Goal: Task Accomplishment & Management: Use online tool/utility

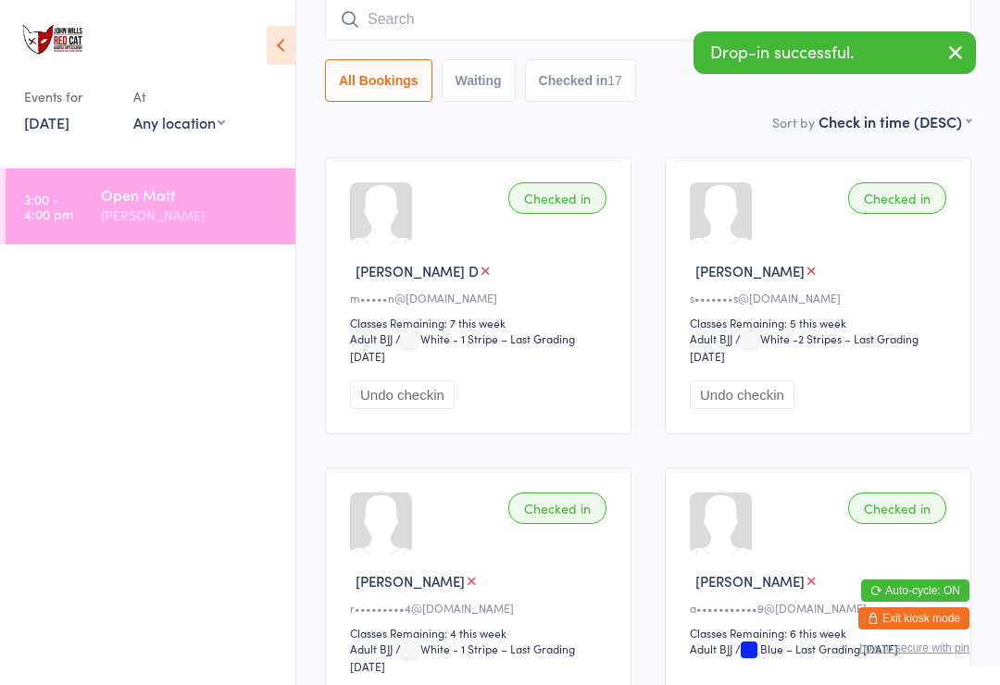
click at [505, 17] on input "search" at bounding box center [648, 19] width 646 height 43
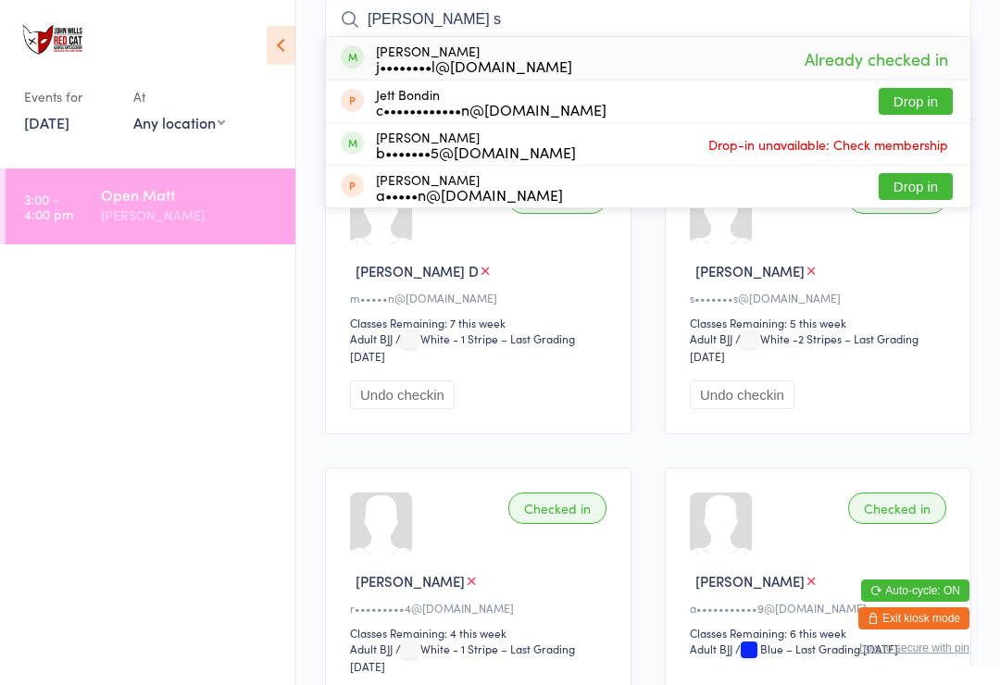
type input "[PERSON_NAME] s"
click at [578, 249] on div "Checked in [PERSON_NAME] D m•••••n@[DOMAIN_NAME] Classes Remaining: 7 this week…" at bounding box center [478, 295] width 306 height 277
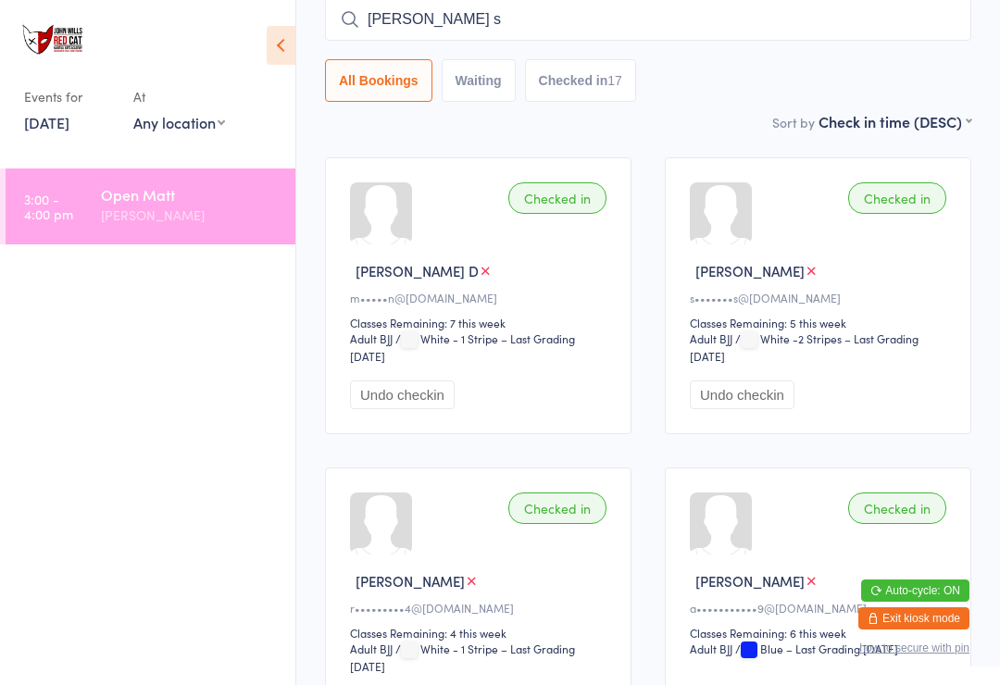
click at [213, 119] on select "Any location [GEOGRAPHIC_DATA]" at bounding box center [179, 122] width 92 height 20
click at [69, 130] on link "[DATE]" at bounding box center [46, 122] width 45 height 20
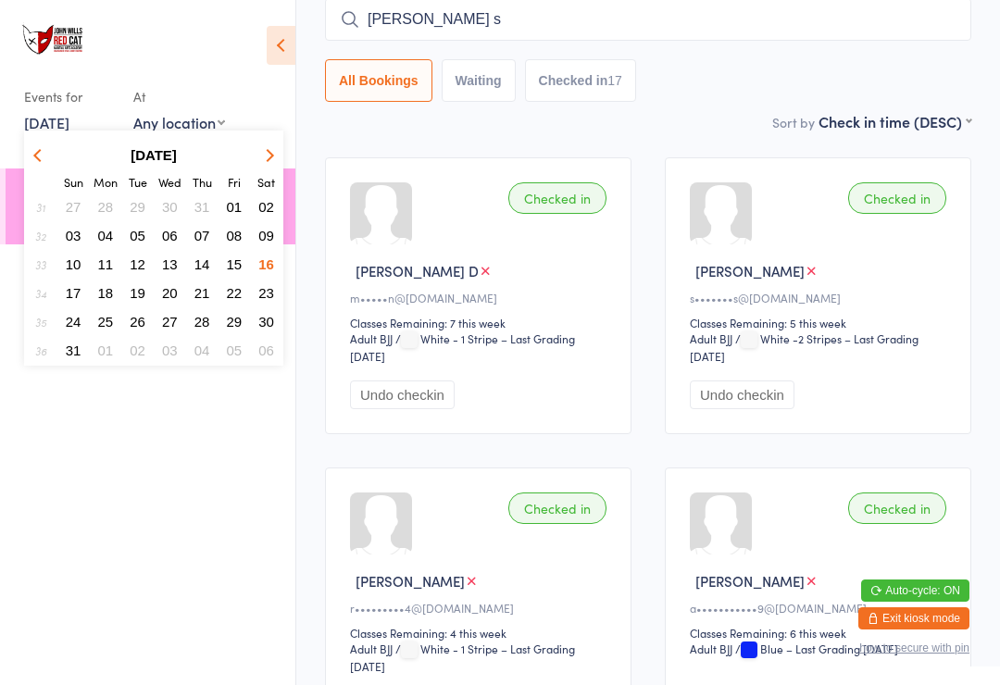
click at [110, 290] on span "18" at bounding box center [106, 293] width 16 height 16
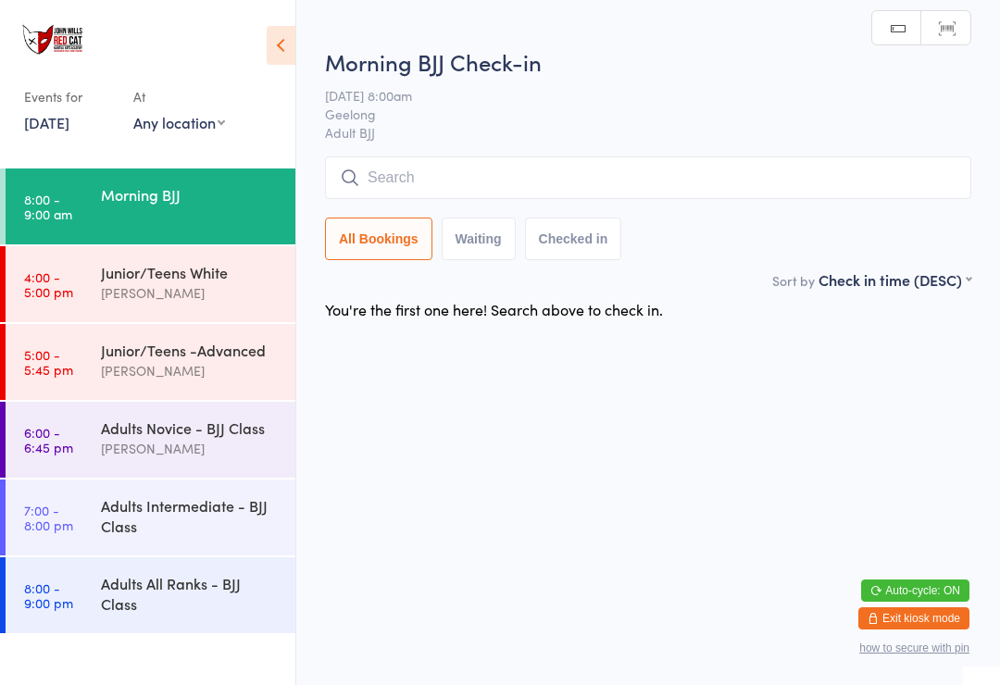
click at [528, 179] on input "search" at bounding box center [648, 177] width 646 height 43
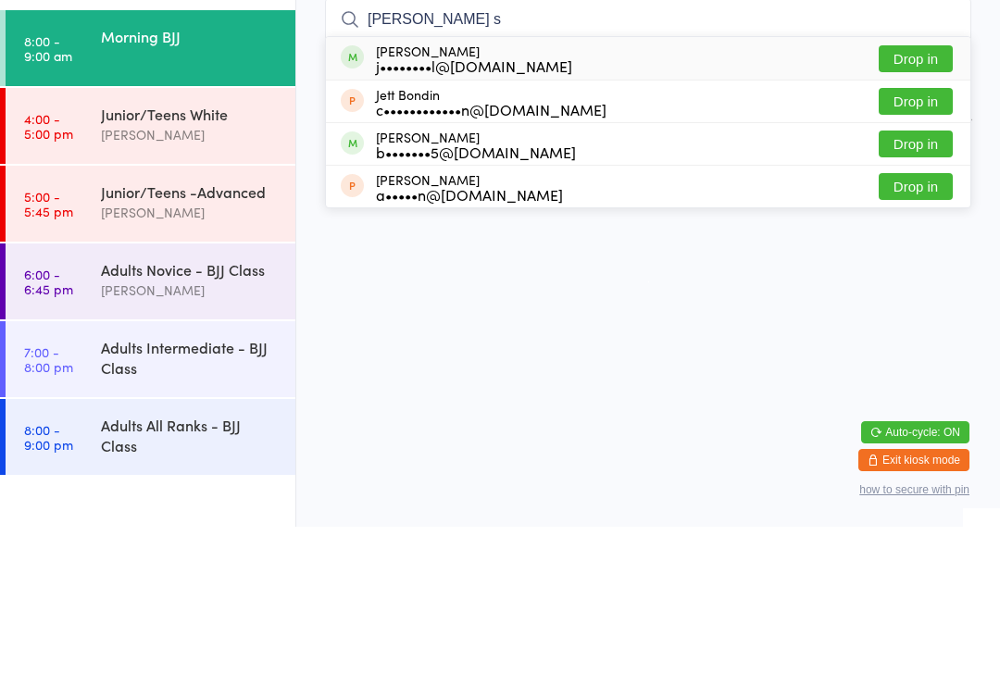
type input "[PERSON_NAME] s"
click at [910, 204] on button "Drop in" at bounding box center [915, 217] width 74 height 27
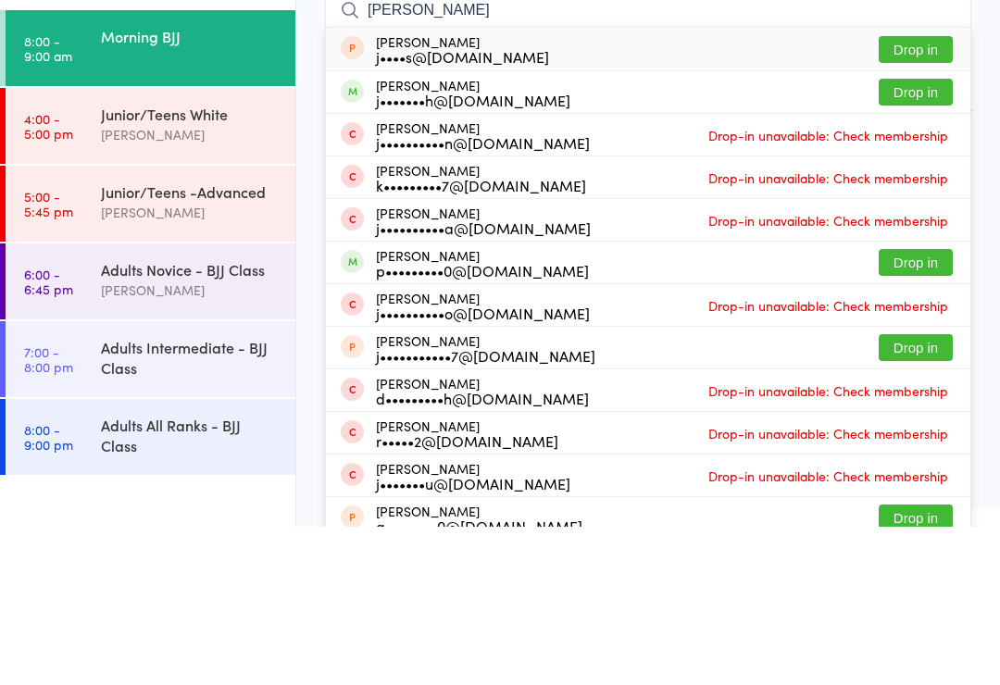
type input "[PERSON_NAME]"
click at [913, 237] on button "Drop in" at bounding box center [915, 250] width 74 height 27
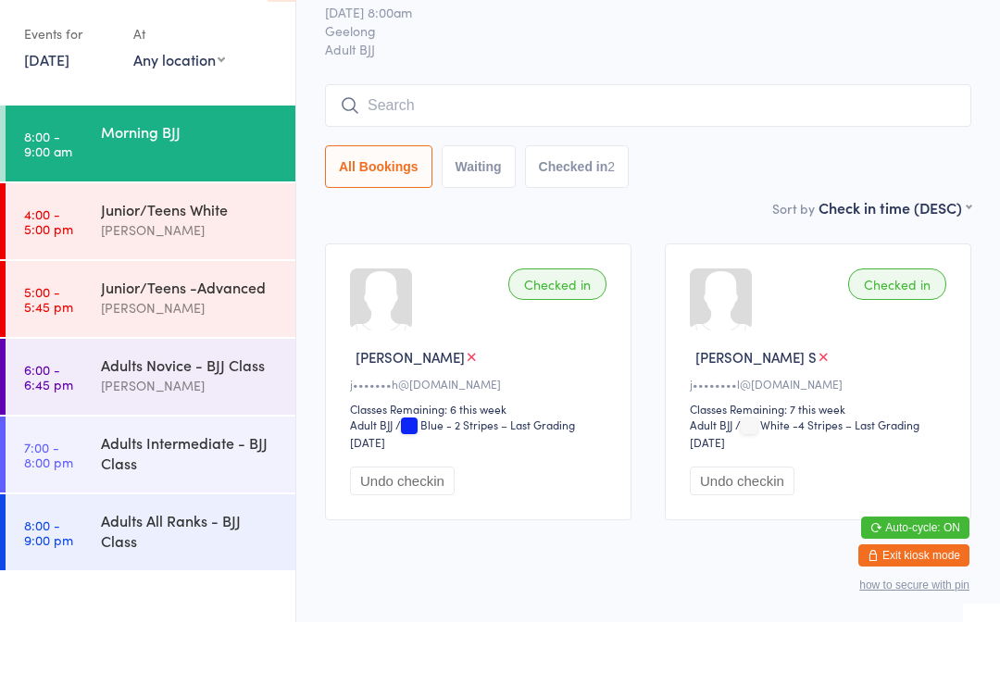
click at [793, 147] on input "search" at bounding box center [648, 168] width 646 height 43
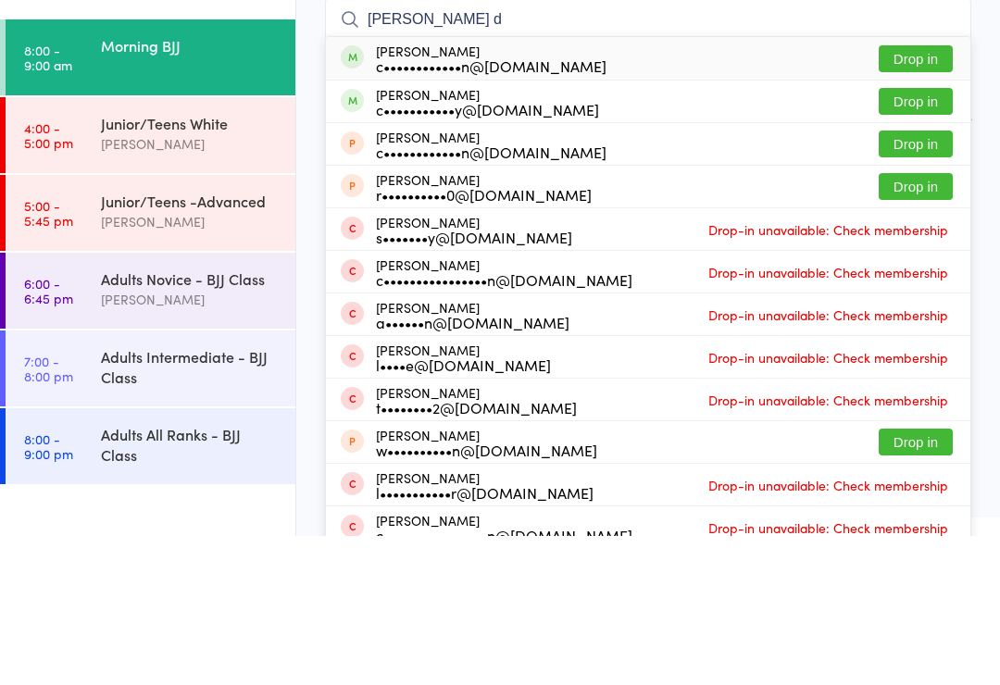
type input "[PERSON_NAME] d"
click at [916, 194] on button "Drop in" at bounding box center [915, 207] width 74 height 27
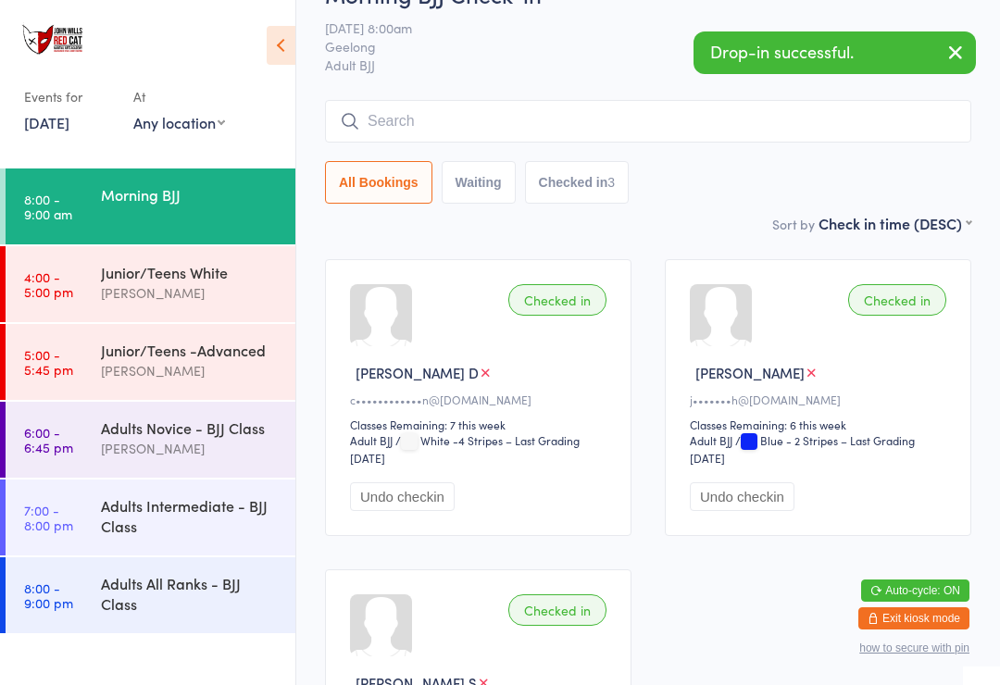
click at [470, 111] on input "search" at bounding box center [648, 121] width 646 height 43
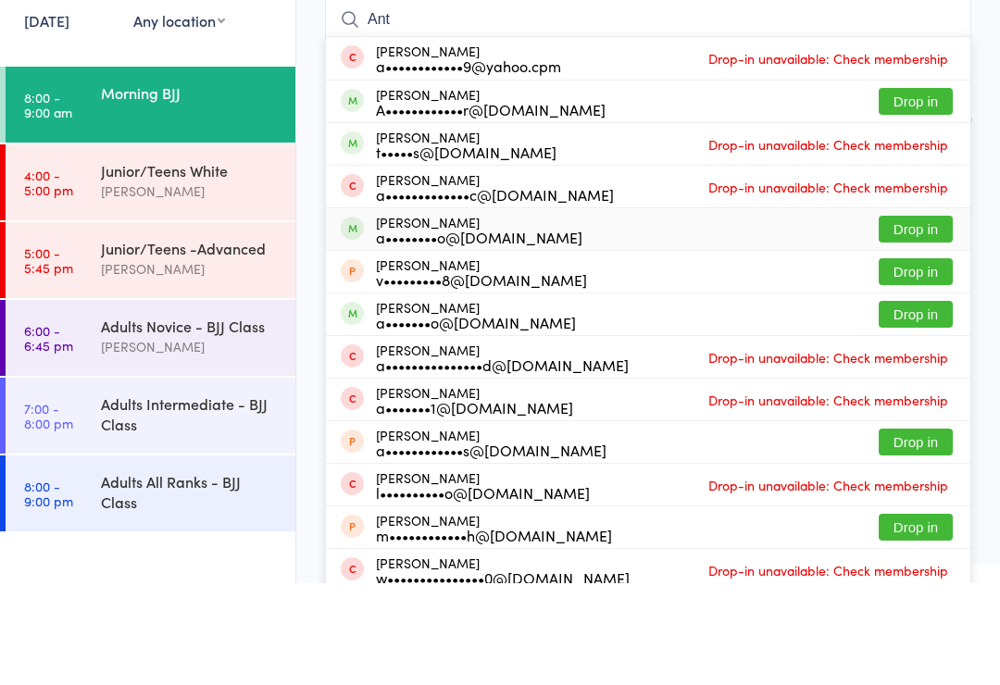
type input "Ant"
click at [482, 331] on div "a••••••••o@[DOMAIN_NAME]" at bounding box center [479, 338] width 206 height 15
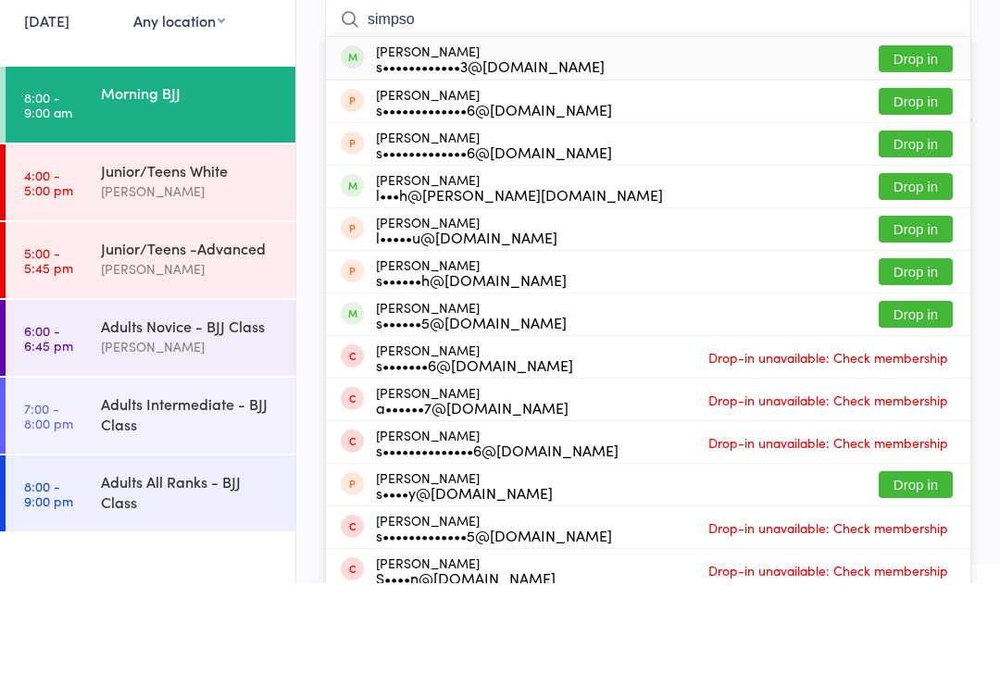
type input "simpso"
click at [916, 275] on button "Drop in" at bounding box center [915, 288] width 74 height 27
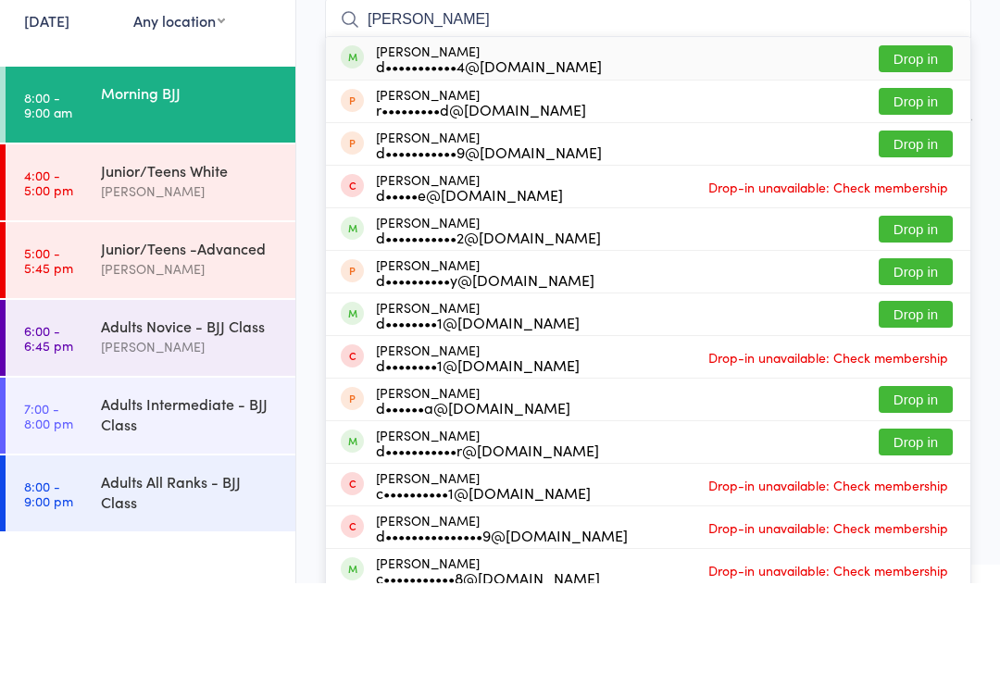
type input "[PERSON_NAME]"
click at [921, 147] on button "Drop in" at bounding box center [915, 160] width 74 height 27
